Goal: Find specific page/section: Locate a particular part of the current website

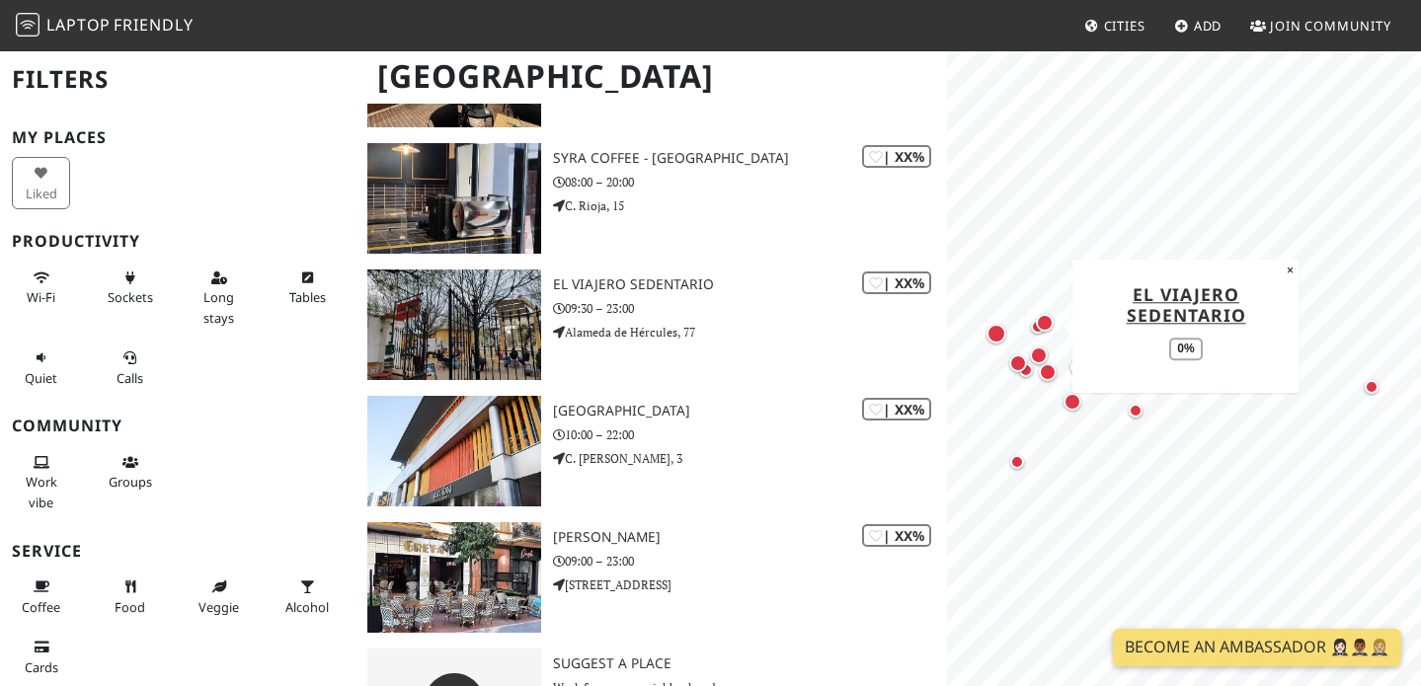
scroll to position [1339, 0]
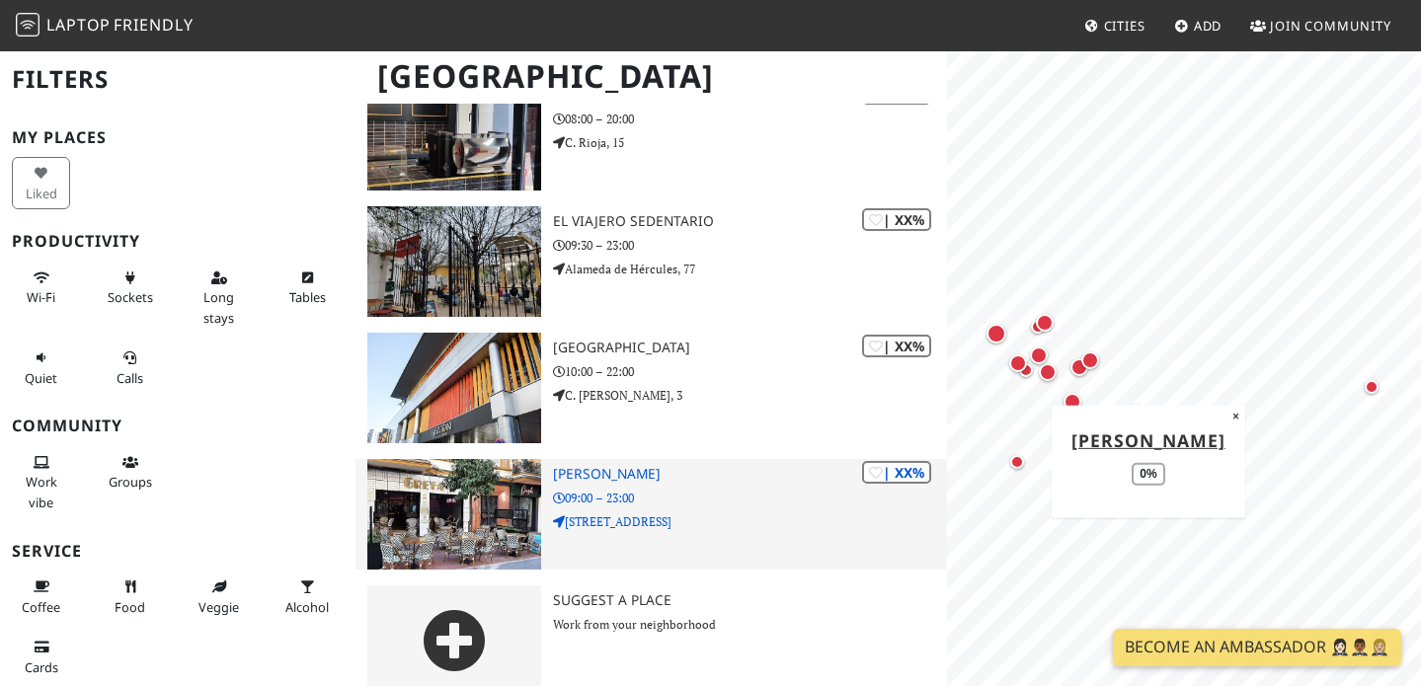
click at [580, 466] on h3 "[PERSON_NAME]" at bounding box center [750, 474] width 395 height 17
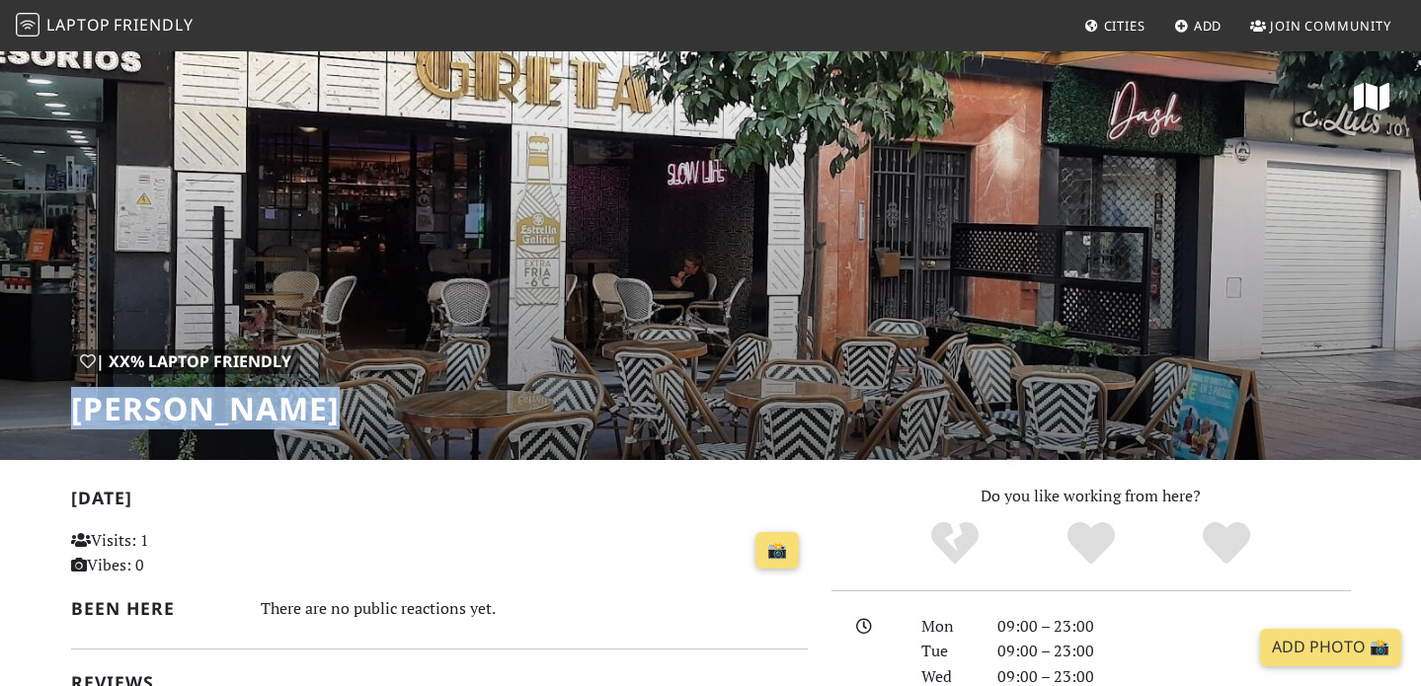
drag, startPoint x: 324, startPoint y: 415, endPoint x: 69, endPoint y: 405, distance: 255.0
click at [69, 405] on div "| XX% Laptop Friendly Greta Sevilla" at bounding box center [710, 254] width 1421 height 411
copy h1 "[PERSON_NAME]"
